Goal: Transaction & Acquisition: Purchase product/service

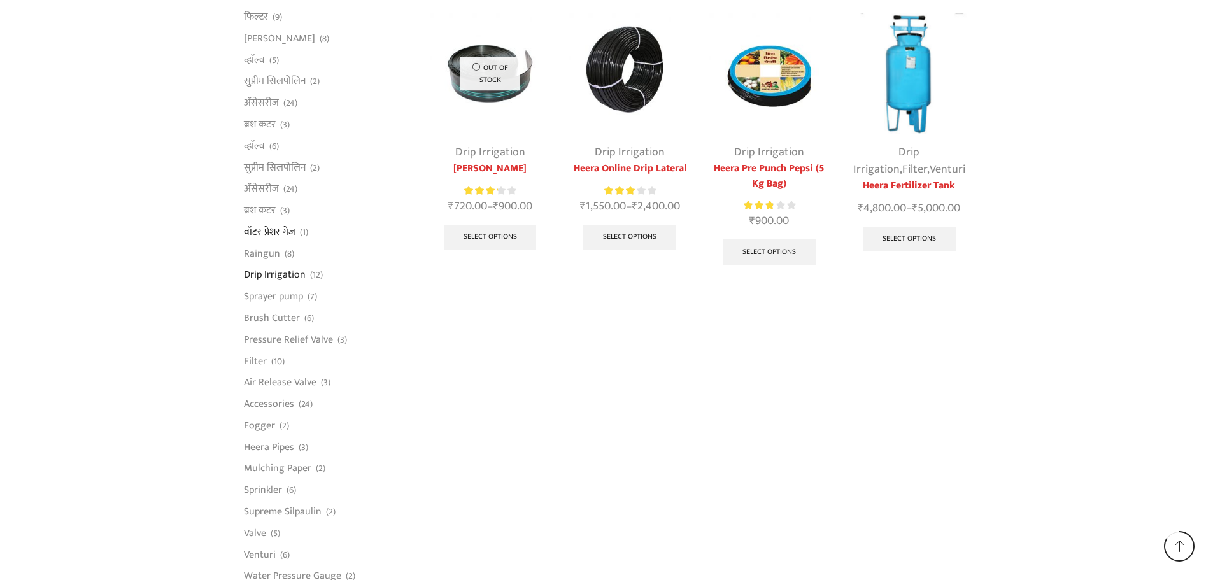
scroll to position [892, 0]
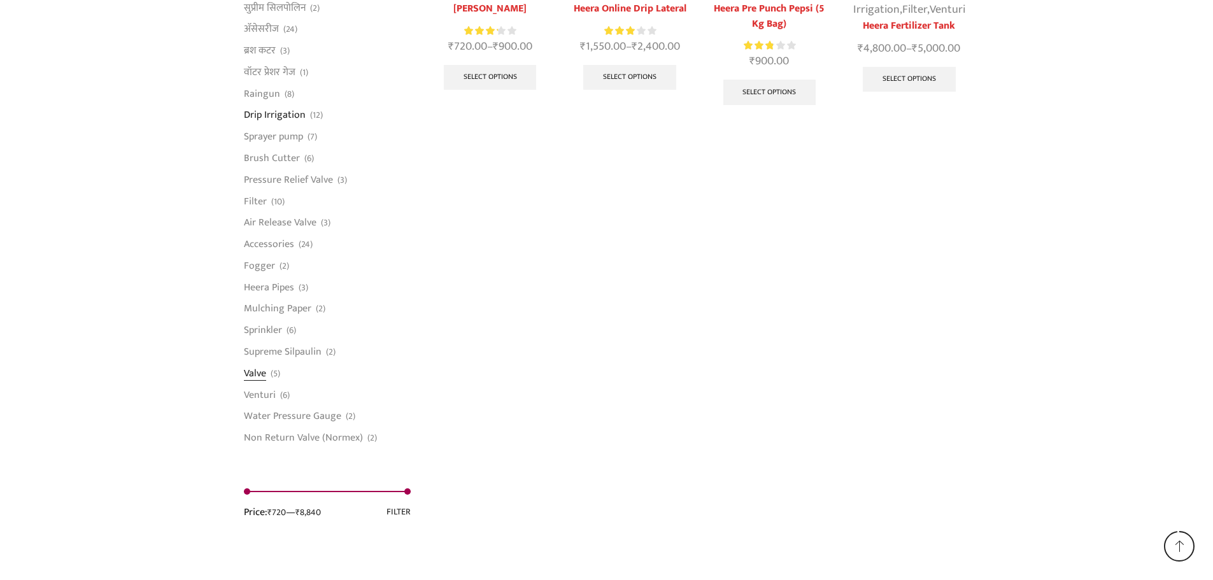
click at [263, 373] on link "Valve" at bounding box center [255, 373] width 22 height 22
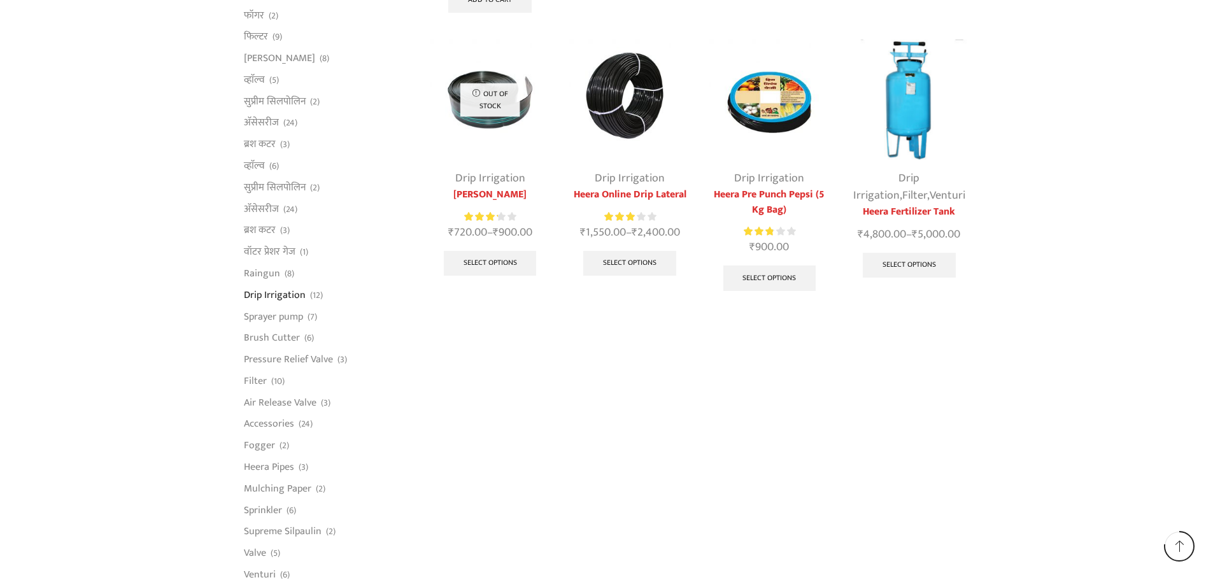
scroll to position [700, 0]
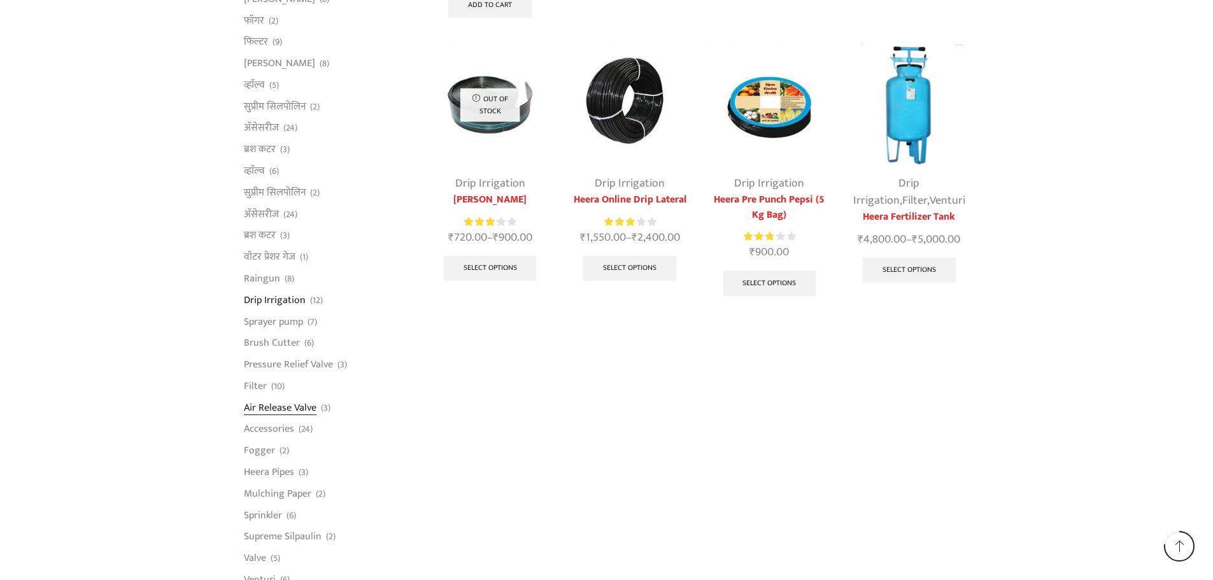
click at [285, 405] on link "Air Release Valve" at bounding box center [280, 408] width 73 height 22
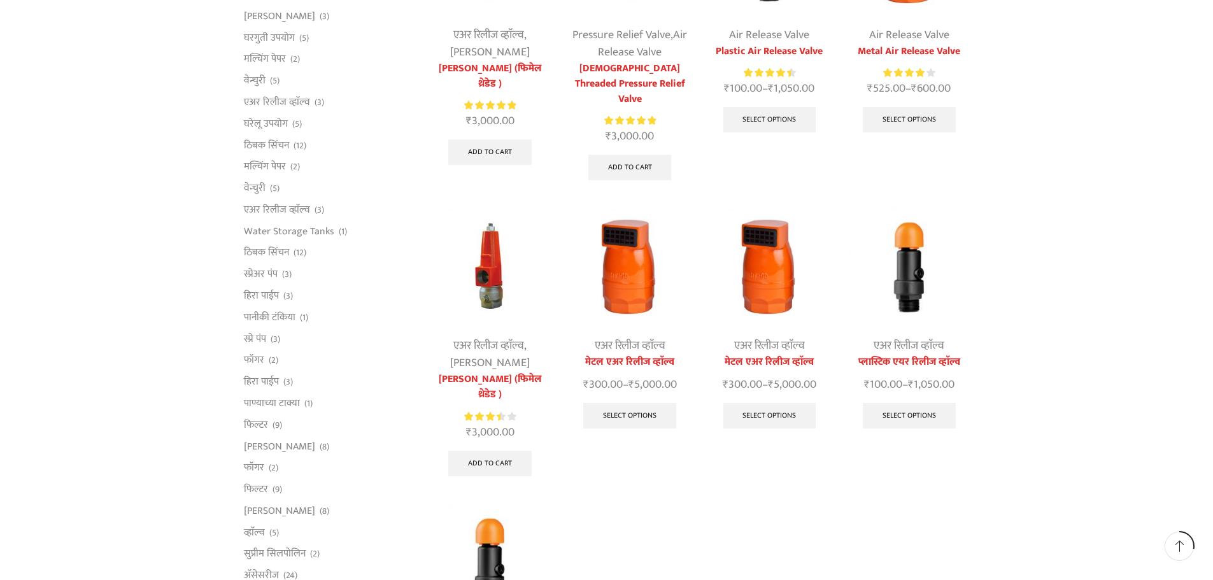
scroll to position [255, 0]
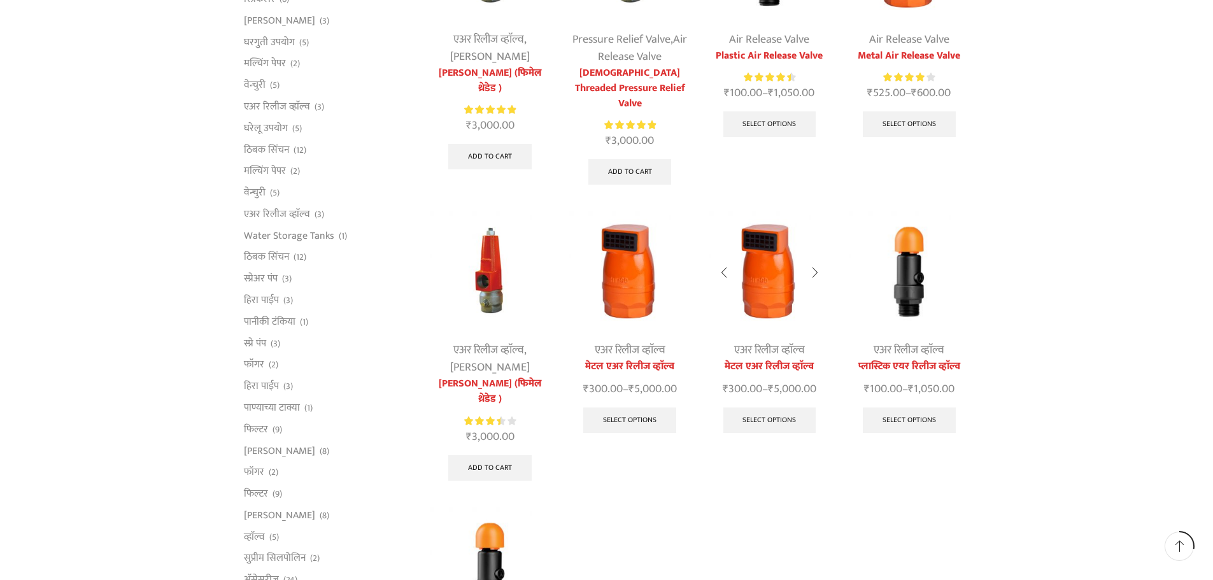
click at [813, 261] on div at bounding box center [814, 273] width 29 height 34
click at [814, 259] on div at bounding box center [814, 273] width 29 height 34
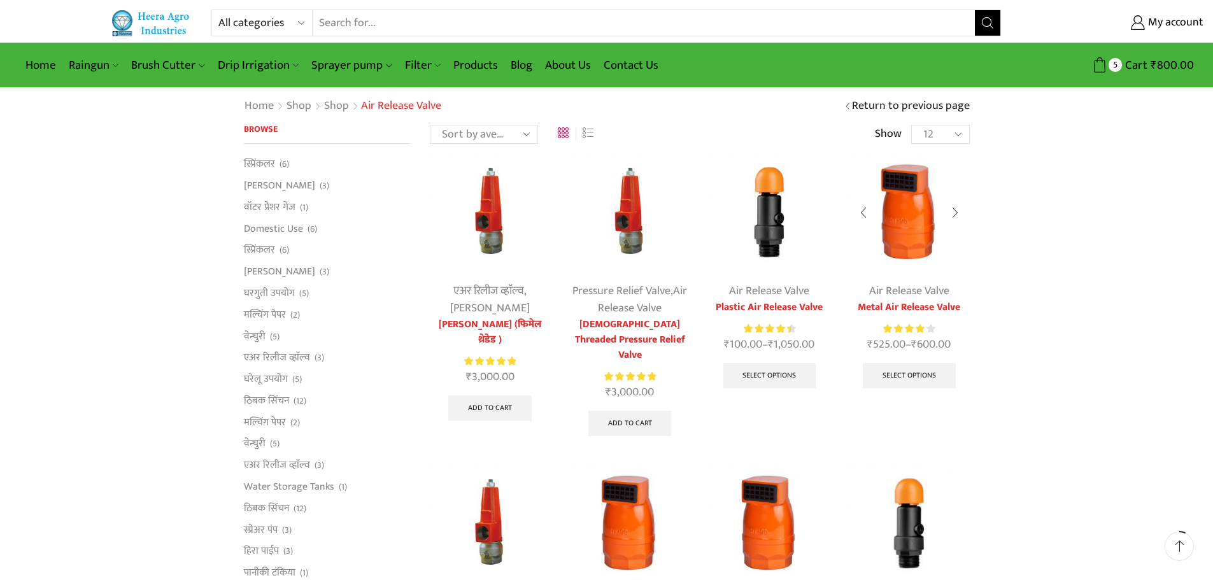
scroll to position [0, 0]
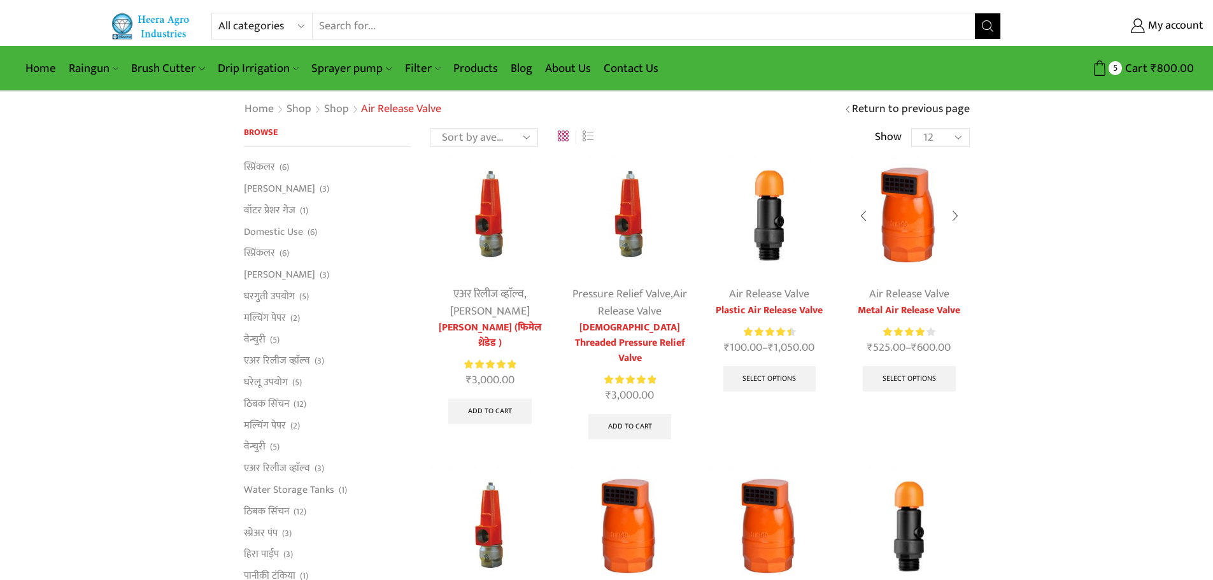
click at [909, 232] on img at bounding box center [909, 215] width 120 height 120
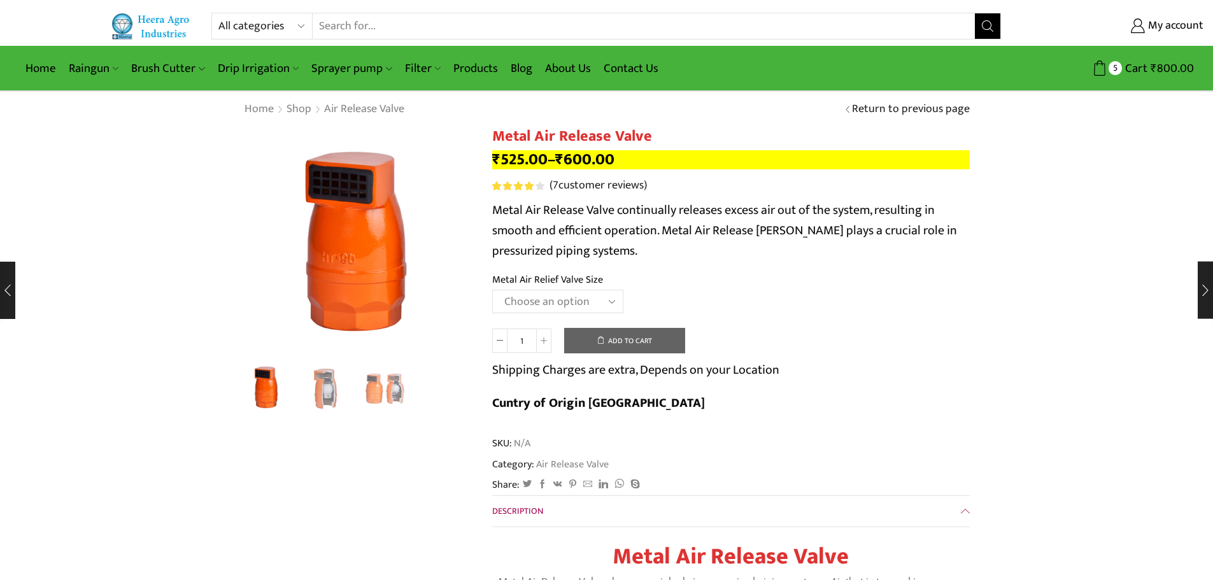
click at [570, 304] on select "Choose an option HT-88P 1" HT-89 1.5"" at bounding box center [557, 302] width 131 height 24
click at [492, 290] on select "Choose an option HT-88P 1" HT-89 1.5"" at bounding box center [557, 302] width 131 height 24
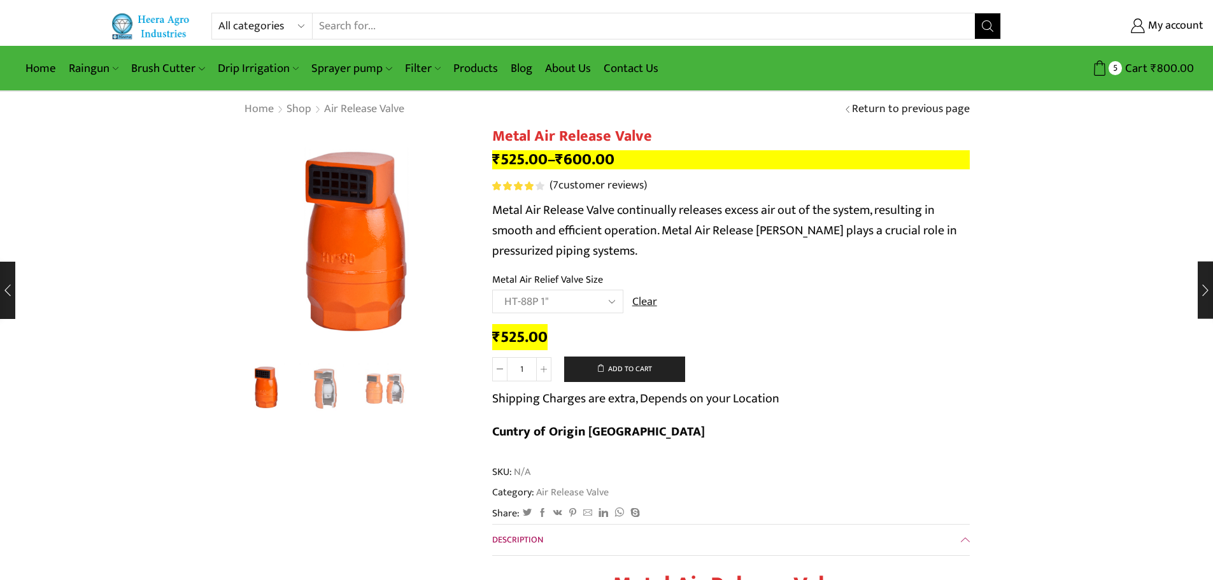
click at [817, 309] on td "Choose an option HT-88P 1" HT-89 1.5" Clear" at bounding box center [731, 307] width 478 height 35
click at [606, 298] on select "Choose an option HT-88P 1" HT-89 1.5"" at bounding box center [557, 302] width 131 height 24
click at [492, 290] on select "Choose an option HT-88P 1" HT-89 1.5"" at bounding box center [557, 302] width 131 height 24
click at [801, 332] on div "₹ 600.00" at bounding box center [731, 338] width 478 height 20
click at [625, 302] on td "Choose an option HT-88P 1" HT-89 1.5" Clear" at bounding box center [731, 307] width 478 height 35
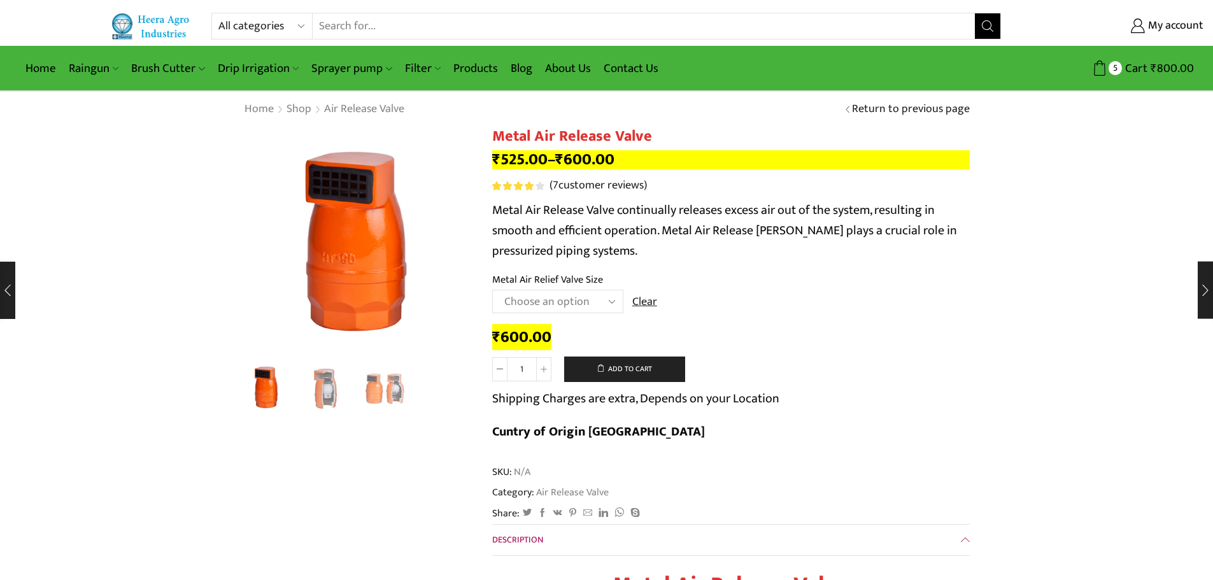
click at [589, 297] on select "Choose an option HT-88P 1" HT-89 1.5"" at bounding box center [557, 302] width 131 height 24
click at [492, 290] on select "Choose an option HT-88P 1" HT-89 1.5"" at bounding box center [557, 302] width 131 height 24
select select "ht-88p-1"
click at [860, 320] on td "Choose an option HT-88P 1" HT-89 1.5" Clear" at bounding box center [731, 307] width 478 height 35
click at [331, 400] on img "2 / 3" at bounding box center [325, 387] width 53 height 53
